Goal: Transaction & Acquisition: Book appointment/travel/reservation

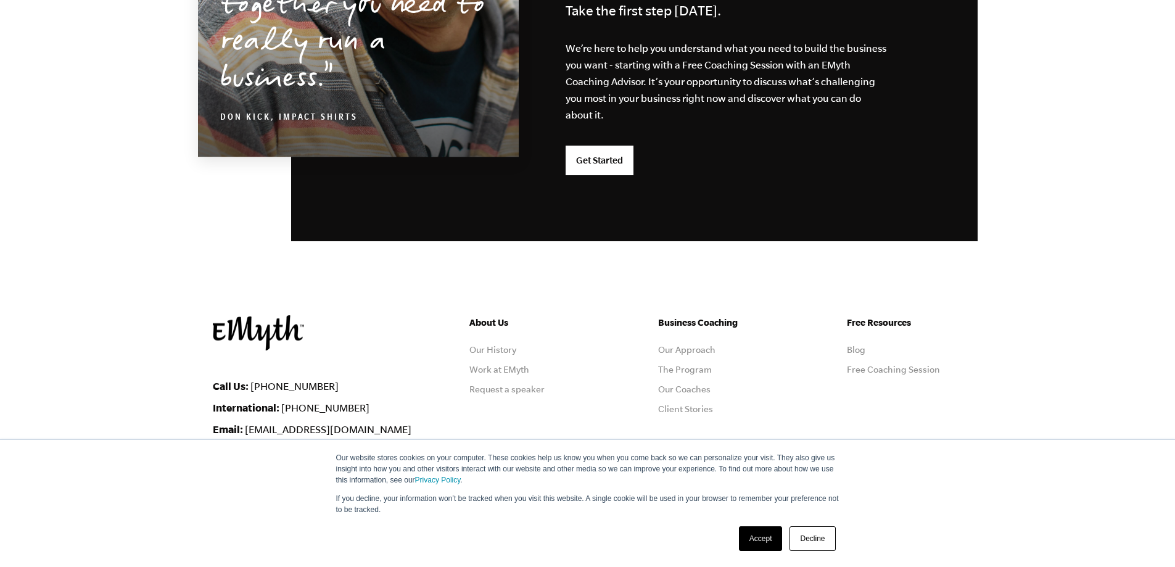
scroll to position [3234, 0]
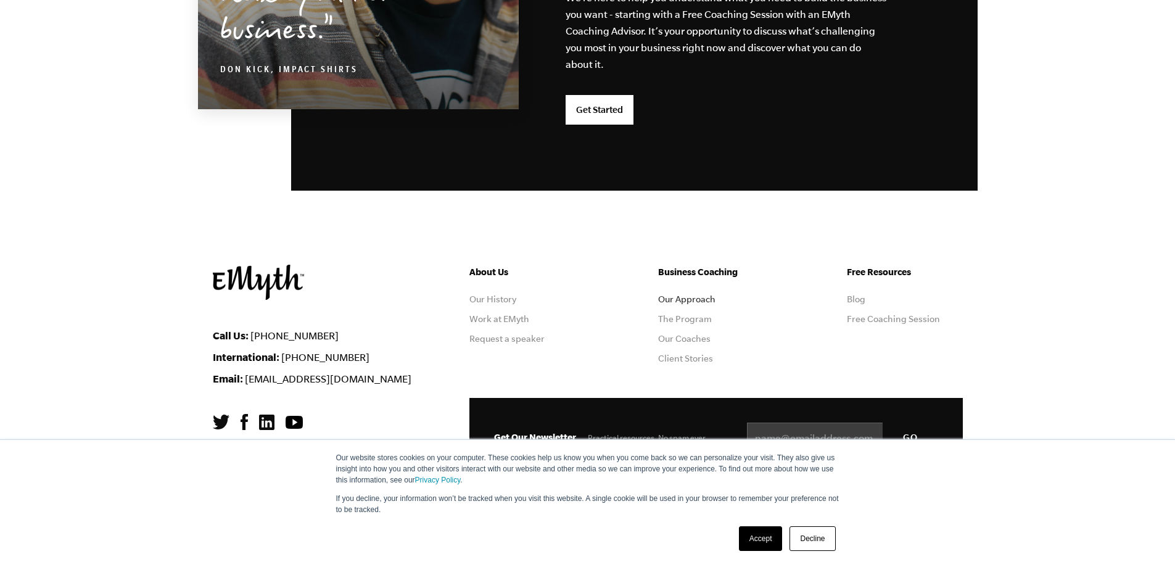
click at [704, 301] on link "Our Approach" at bounding box center [686, 299] width 57 height 10
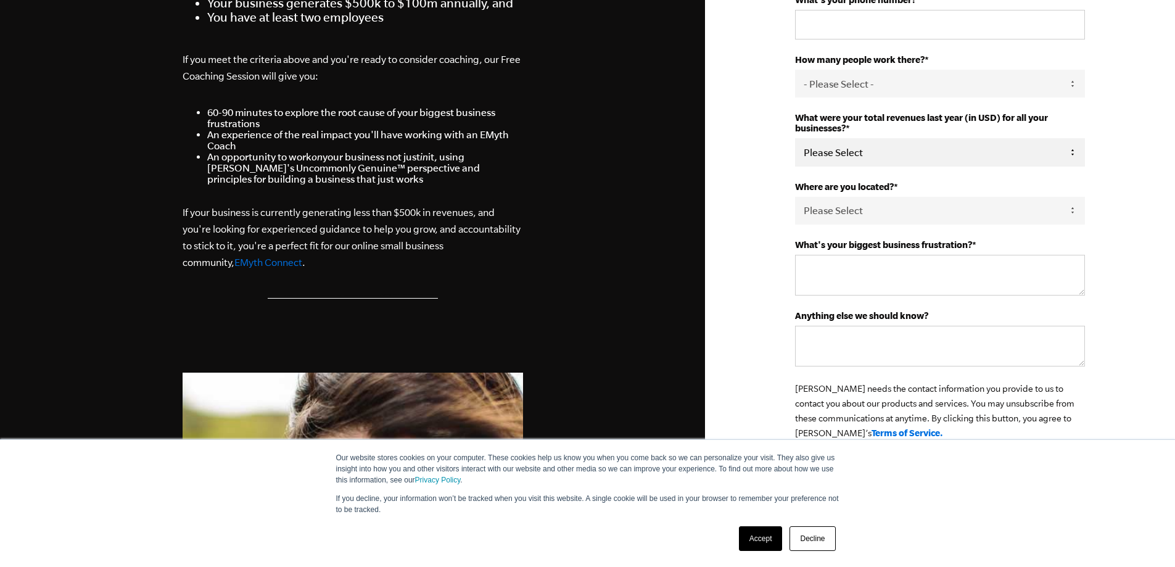
scroll to position [370, 0]
click at [842, 155] on select "Please Select 0-75K 76-150K 151-275K 276-500K 501-750K 751-1M 1-2.5M 2.5-5M 5-1…" at bounding box center [940, 152] width 290 height 28
click at [842, 154] on select "Please Select 0-75K 76-150K 151-275K 276-500K 501-750K 751-1M 1-2.5M 2.5-5M 5-1…" at bounding box center [940, 152] width 290 height 28
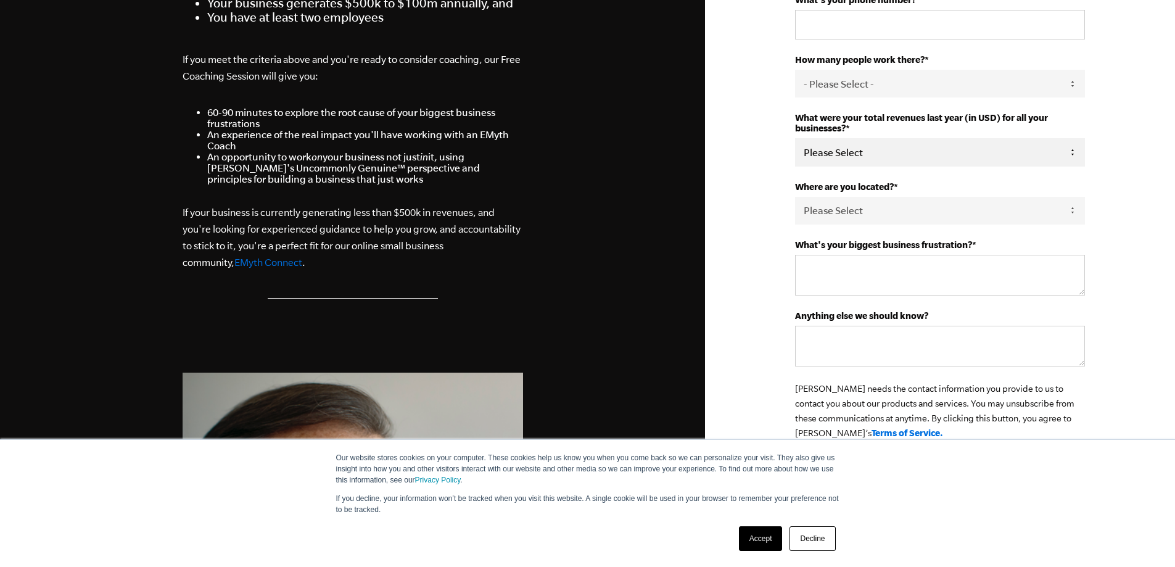
click at [841, 154] on select "Please Select 0-75K 76-150K 151-275K 276-500K 501-750K 751-1M 1-2.5M 2.5-5M 5-1…" at bounding box center [940, 152] width 290 height 28
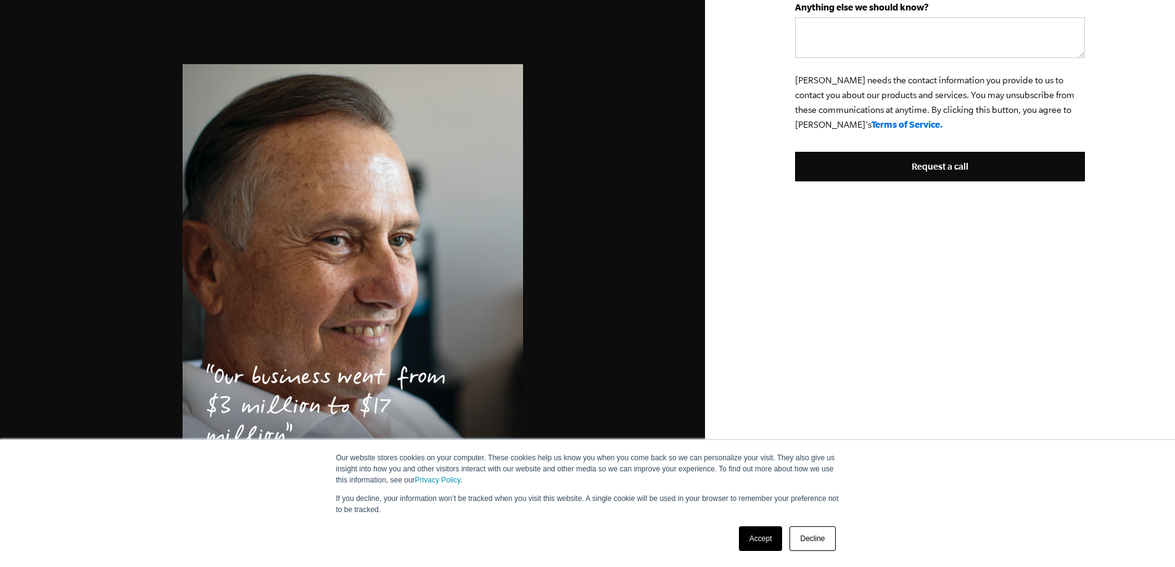
scroll to position [822, 0]
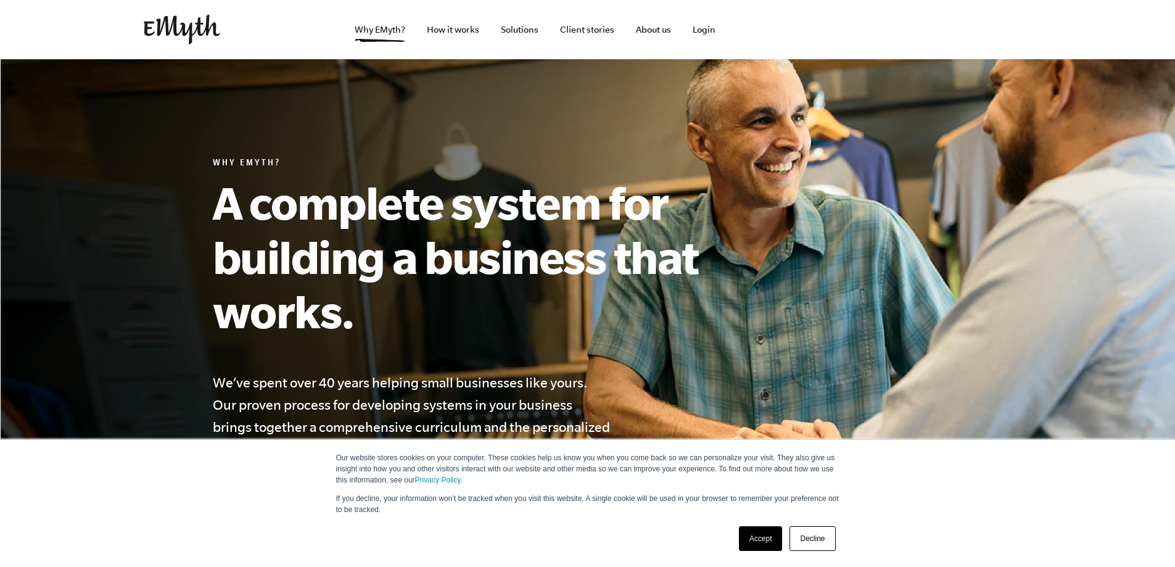
click at [758, 538] on link "Accept" at bounding box center [761, 538] width 44 height 25
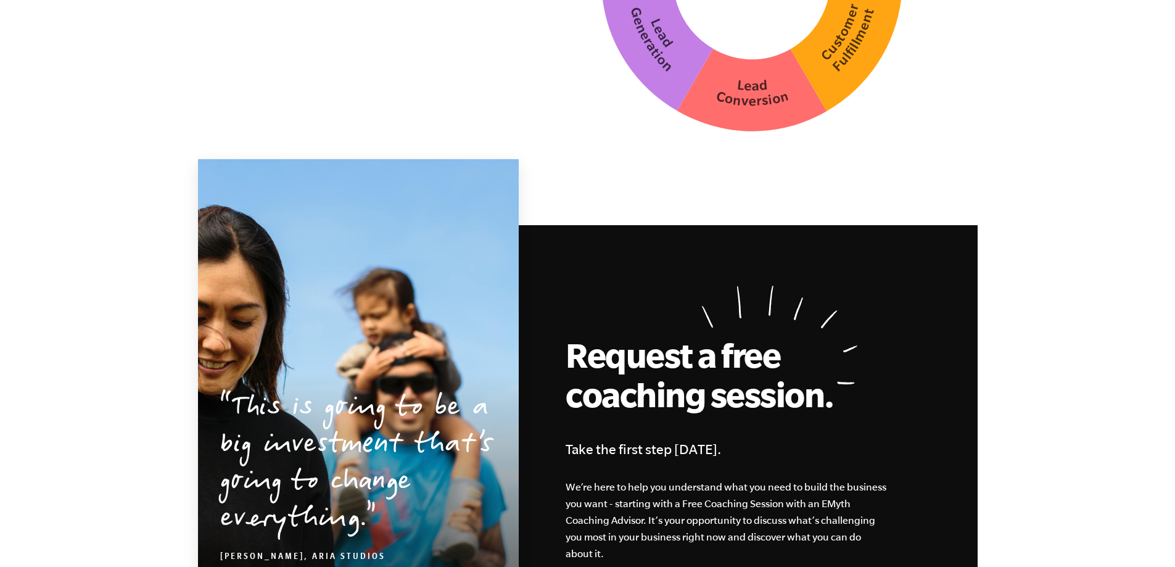
scroll to position [3872, 0]
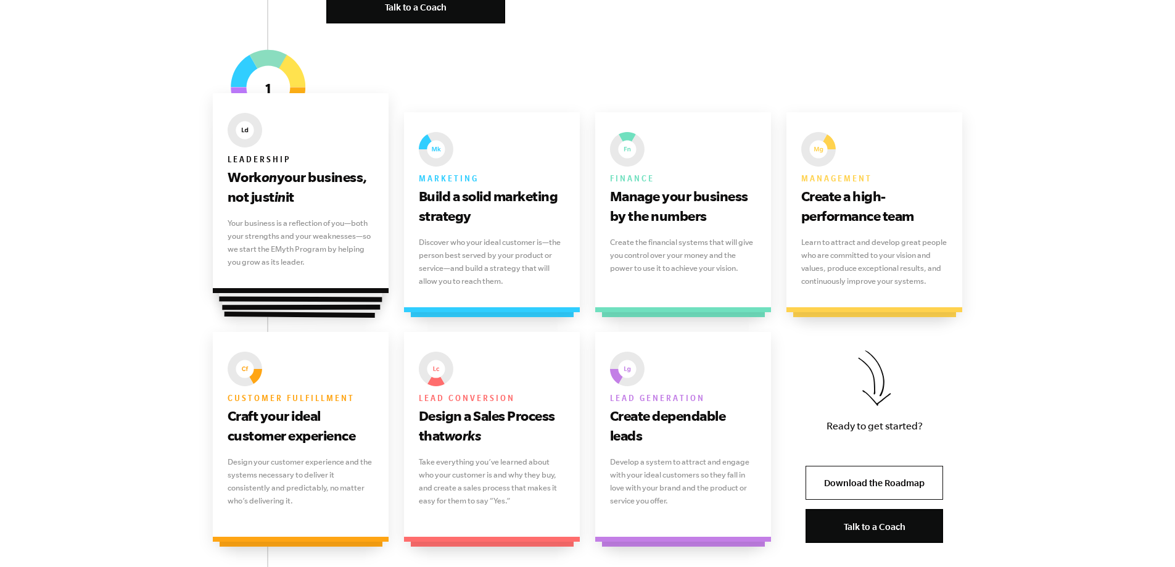
drag, startPoint x: 220, startPoint y: 177, endPoint x: 295, endPoint y: 197, distance: 78.5
click at [295, 197] on div "Leadership Work on your business, not just in it Your business is a reflection …" at bounding box center [301, 193] width 176 height 200
click at [297, 197] on h3 "Work on your business, not just in it" at bounding box center [301, 186] width 147 height 39
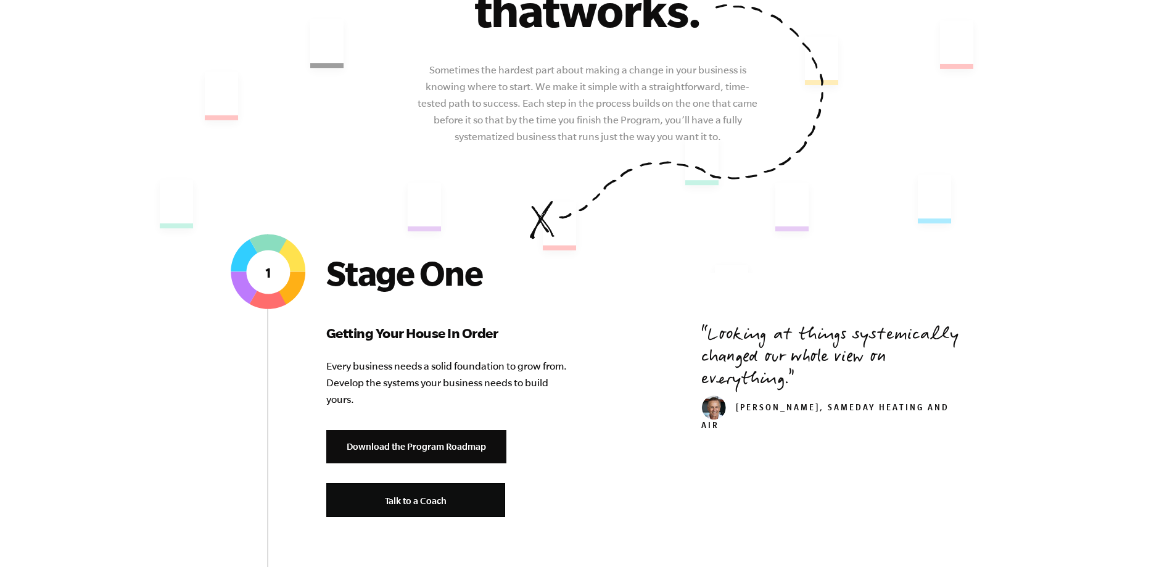
scroll to position [308, 0]
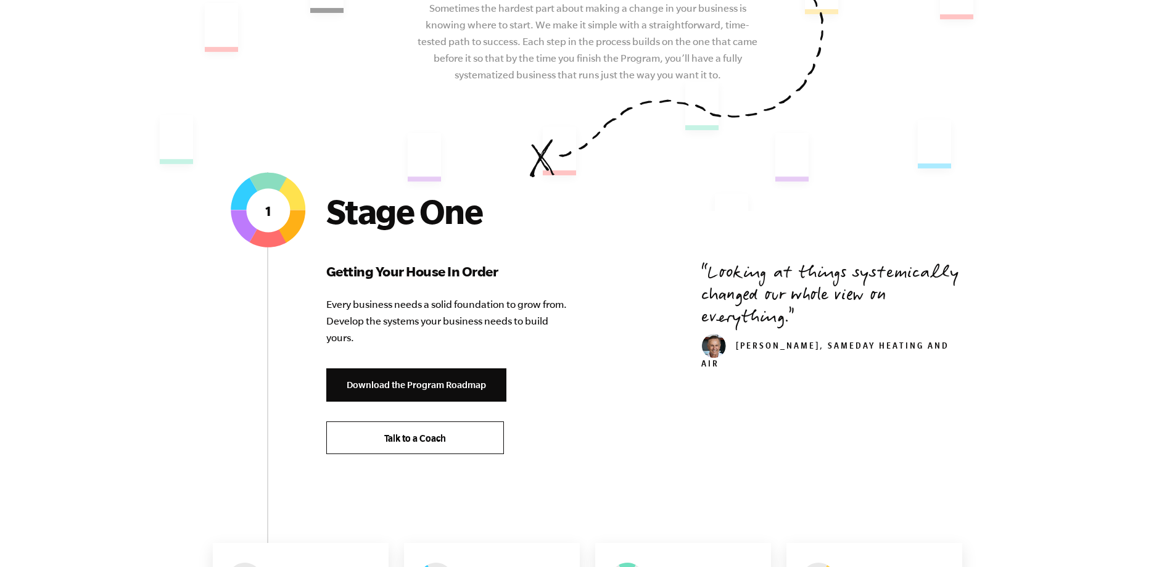
click at [437, 439] on span "Talk to a Coach" at bounding box center [415, 438] width 62 height 10
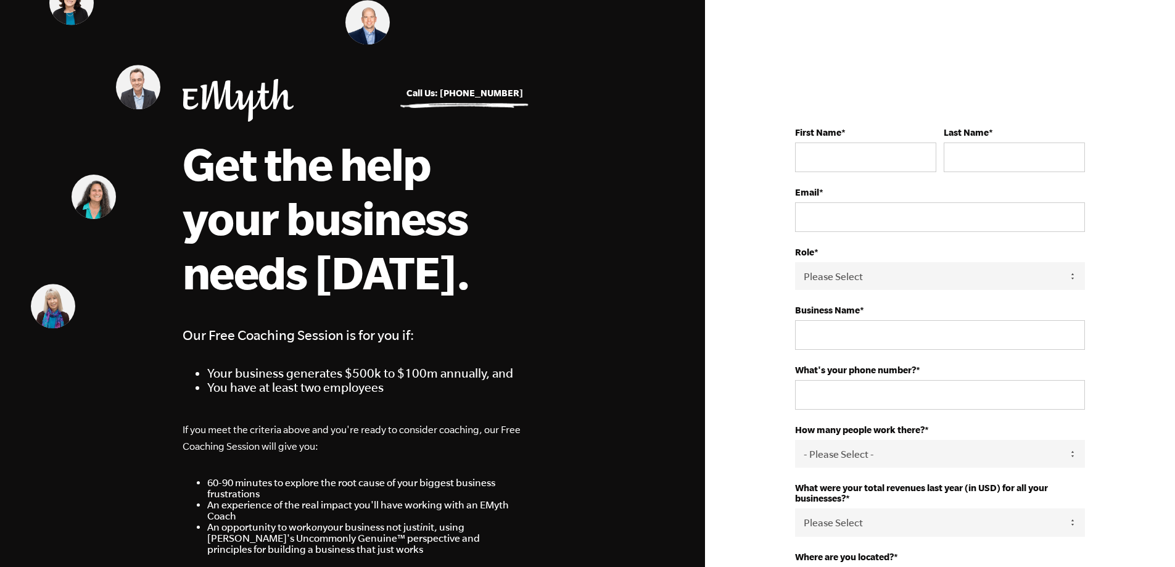
scroll to position [62, 0]
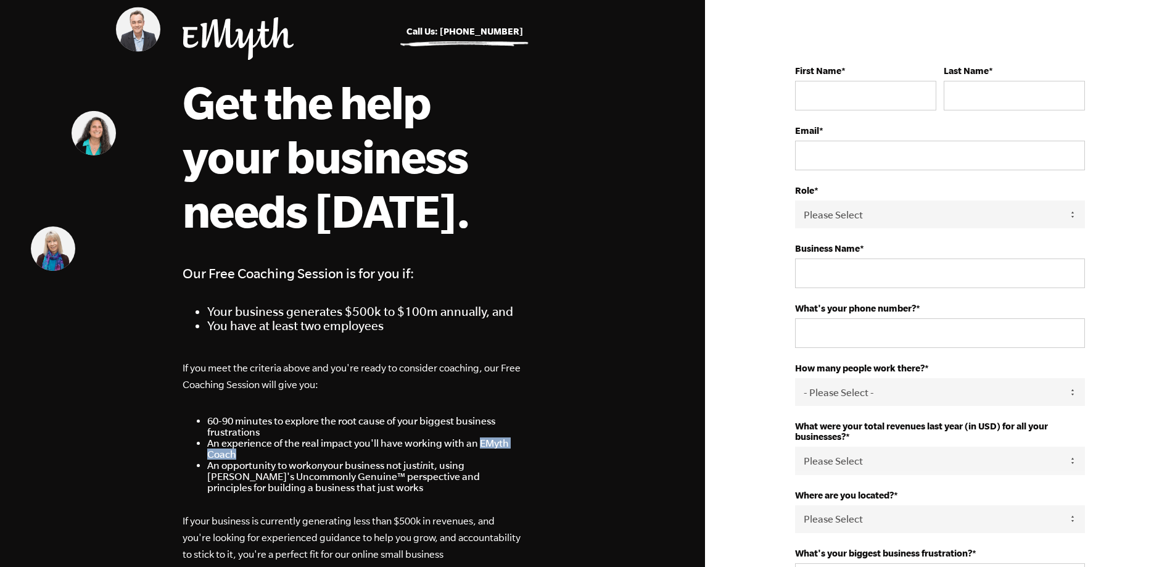
drag, startPoint x: 477, startPoint y: 440, endPoint x: 482, endPoint y: 450, distance: 11.6
click at [482, 450] on li "An experience of the real impact you'll have working with an EMyth Coach" at bounding box center [365, 448] width 316 height 22
copy li "EMyth Coach"
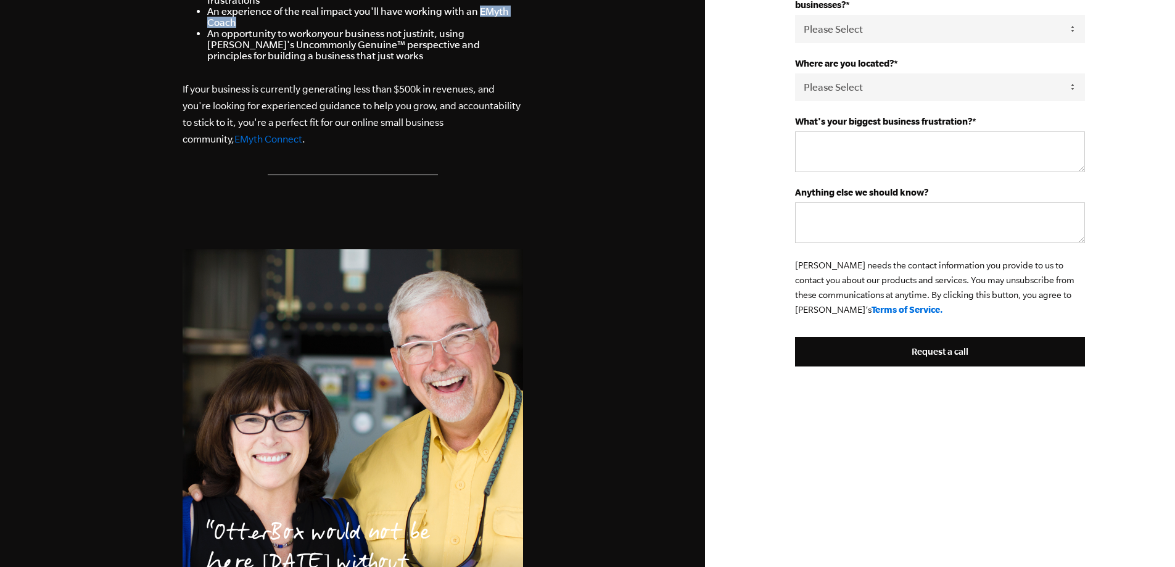
scroll to position [822, 0]
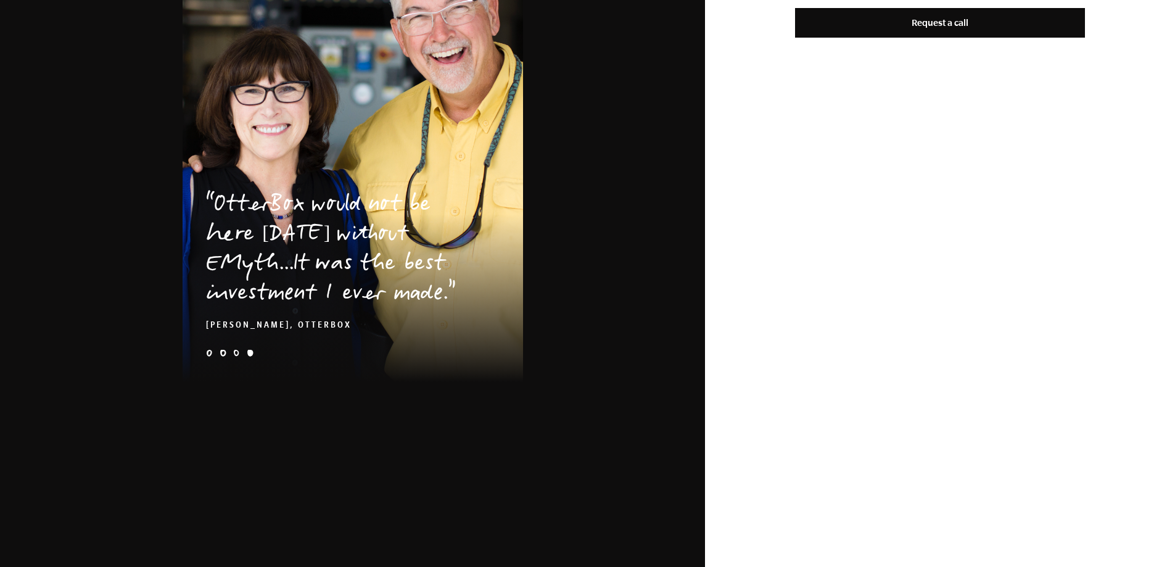
click at [237, 352] on li "kick-hero-2x-1" at bounding box center [236, 353] width 7 height 7
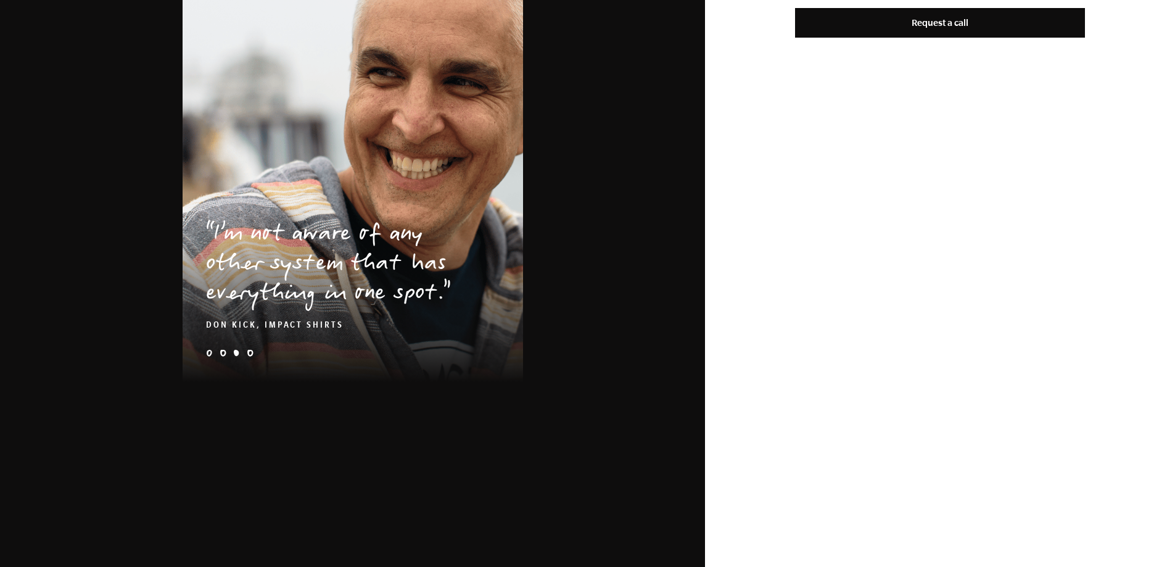
click at [229, 353] on ul "e-myth-business-coaching-client-story-[PERSON_NAME]-quote [PERSON_NAME]-problem…" at bounding box center [353, 355] width 340 height 10
click at [223, 352] on li "[PERSON_NAME]-problem-1x" at bounding box center [223, 353] width 7 height 7
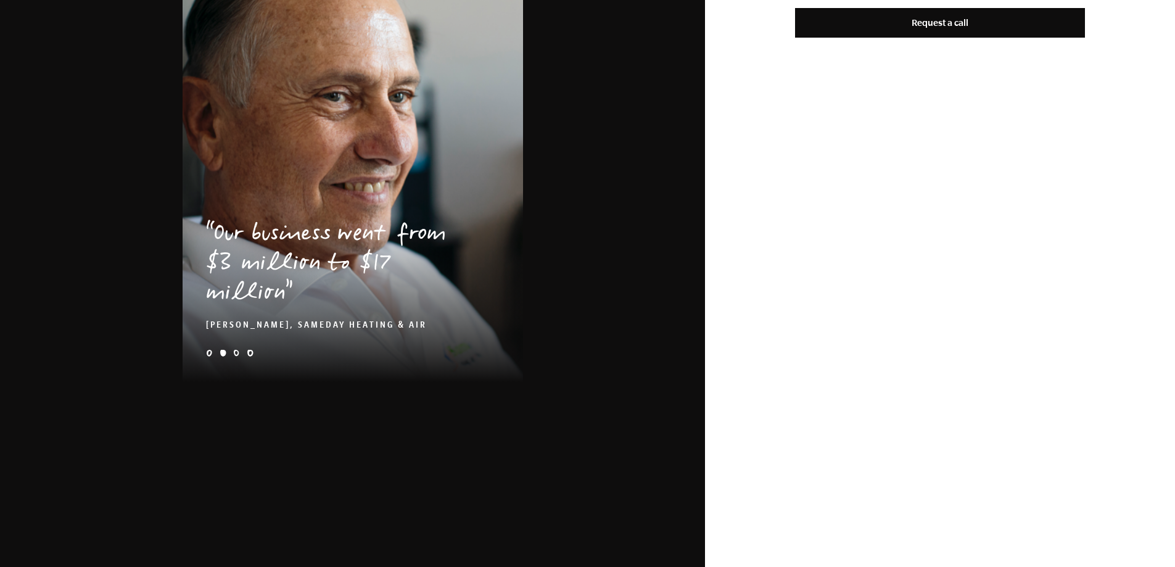
click at [212, 356] on li "e-myth-business-coaching-client-story-[PERSON_NAME]-quote" at bounding box center [209, 353] width 7 height 7
